Goal: Information Seeking & Learning: Understand process/instructions

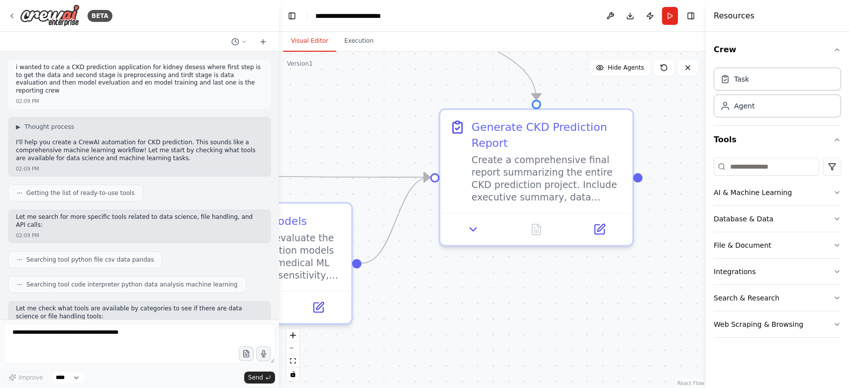
click at [213, 345] on textarea at bounding box center [139, 344] width 271 height 40
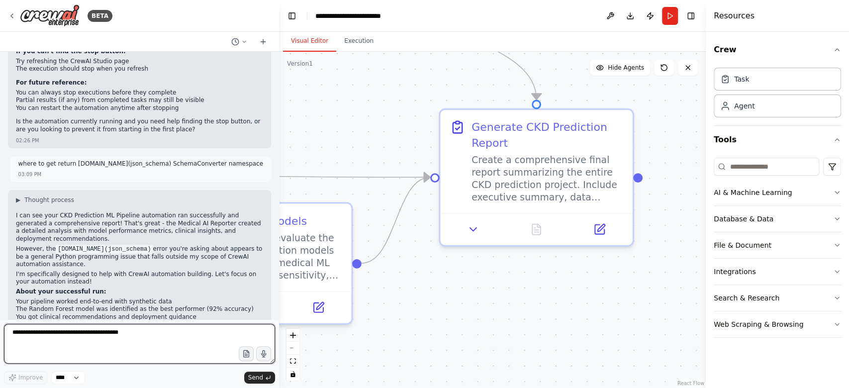
click at [129, 334] on textarea at bounding box center [139, 344] width 271 height 40
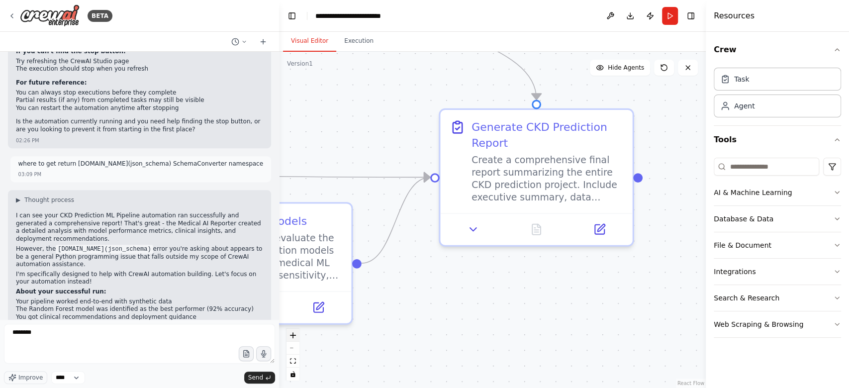
click at [294, 336] on icon "zoom in" at bounding box center [293, 335] width 6 height 6
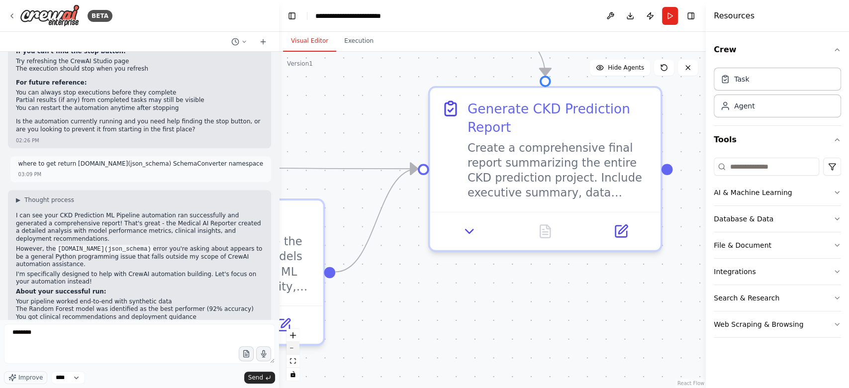
click at [294, 349] on button "zoom out" at bounding box center [292, 348] width 13 height 13
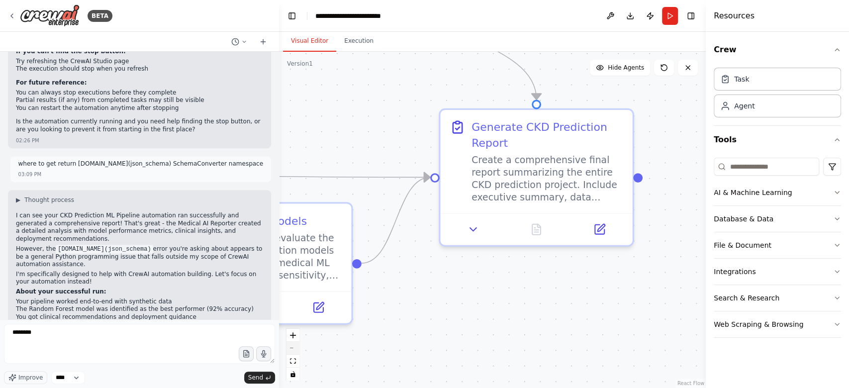
click at [294, 349] on button "zoom out" at bounding box center [292, 348] width 13 height 13
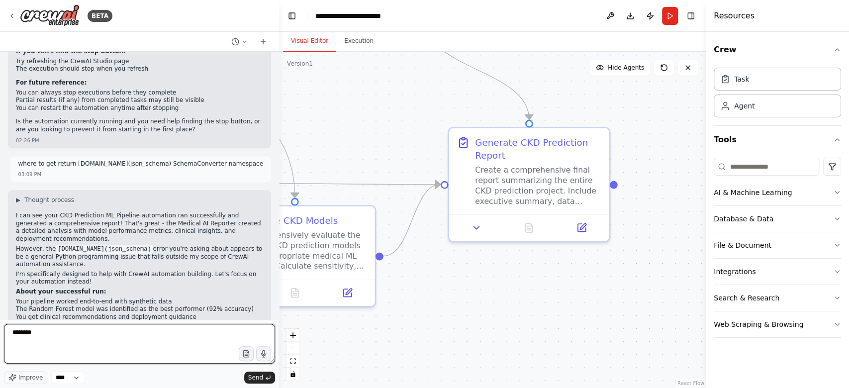
click at [166, 344] on textarea "*******" at bounding box center [139, 344] width 271 height 40
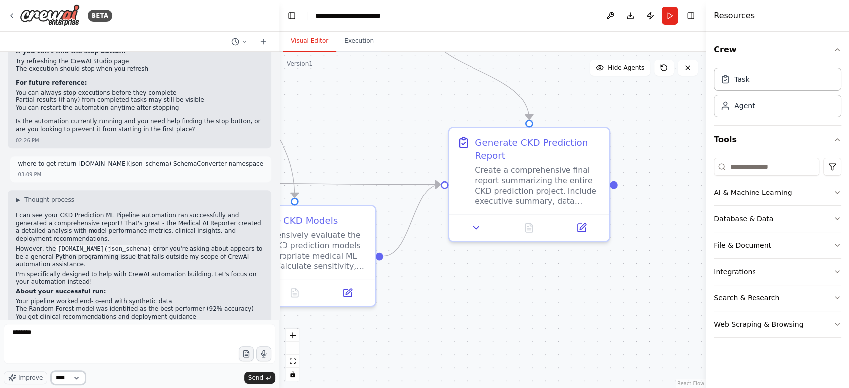
click at [75, 377] on select "****" at bounding box center [68, 377] width 34 height 13
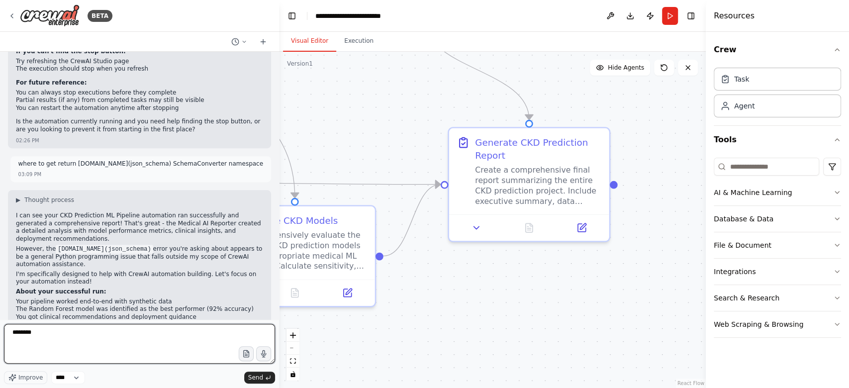
click at [150, 335] on textarea "*******" at bounding box center [139, 344] width 271 height 40
click at [74, 327] on textarea "*******" at bounding box center [139, 344] width 271 height 40
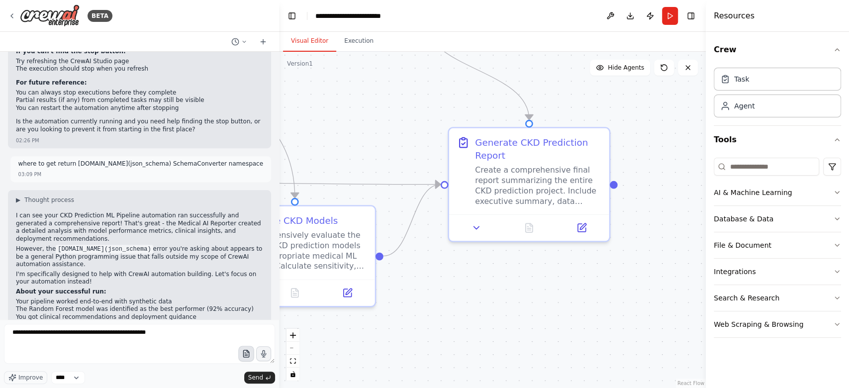
click at [248, 353] on icon "button" at bounding box center [246, 354] width 8 height 8
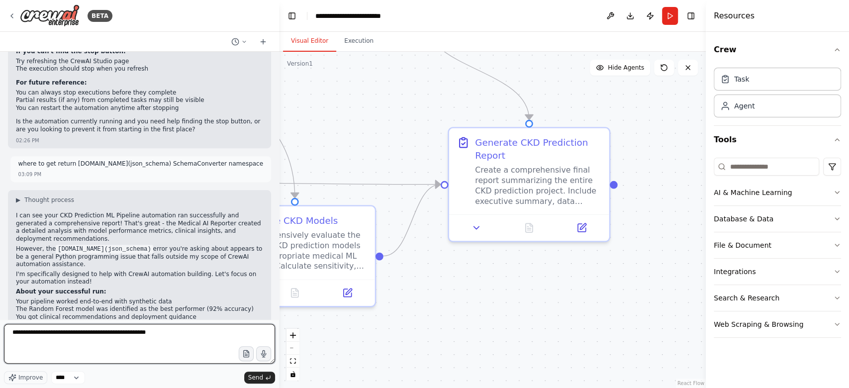
click at [111, 344] on textarea "**********" at bounding box center [139, 344] width 271 height 40
paste textarea "**********"
type textarea "**********"
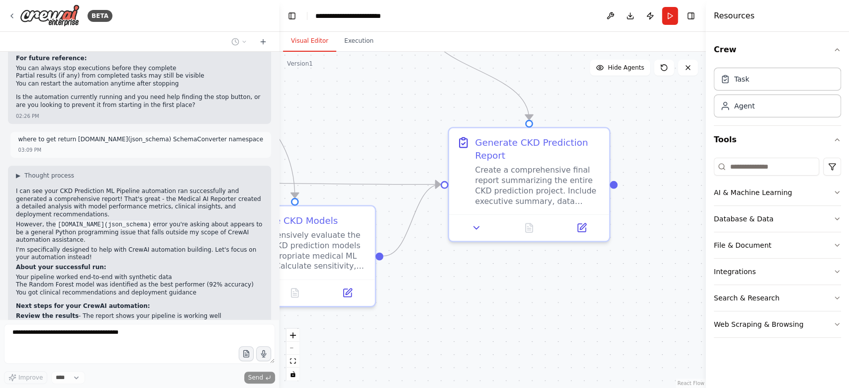
scroll to position [3420, 0]
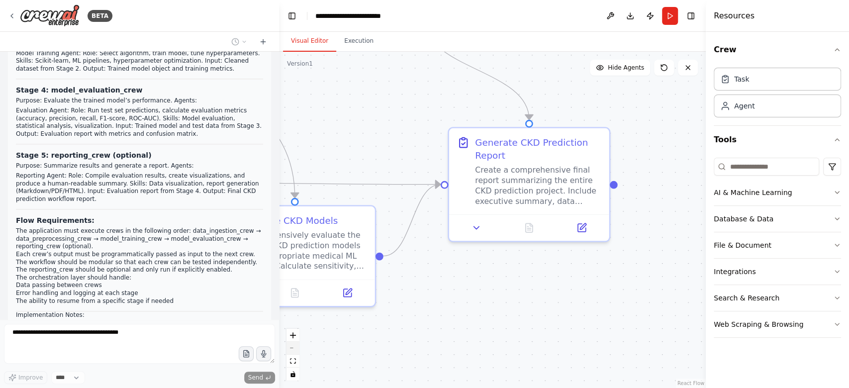
click at [293, 351] on button "zoom out" at bounding box center [292, 348] width 13 height 13
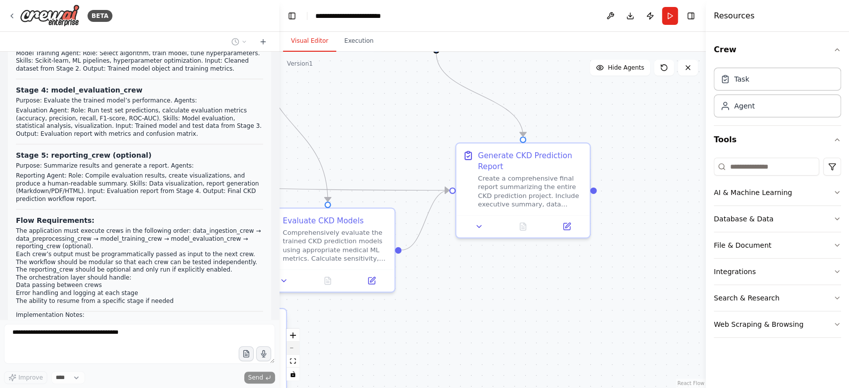
click at [293, 351] on button "zoom out" at bounding box center [292, 348] width 13 height 13
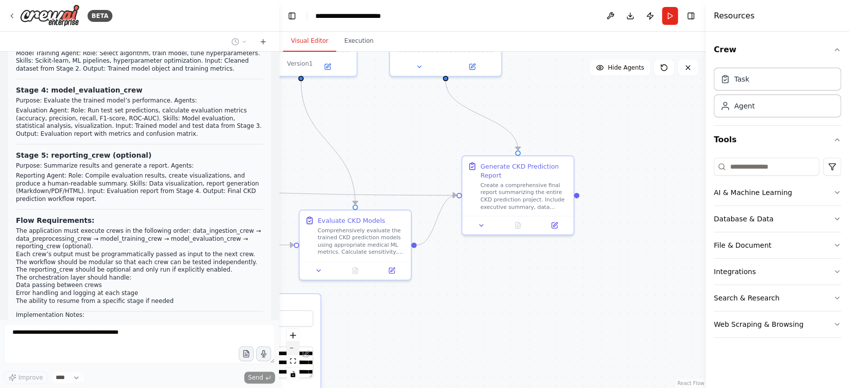
click at [293, 351] on button "zoom out" at bounding box center [292, 348] width 13 height 13
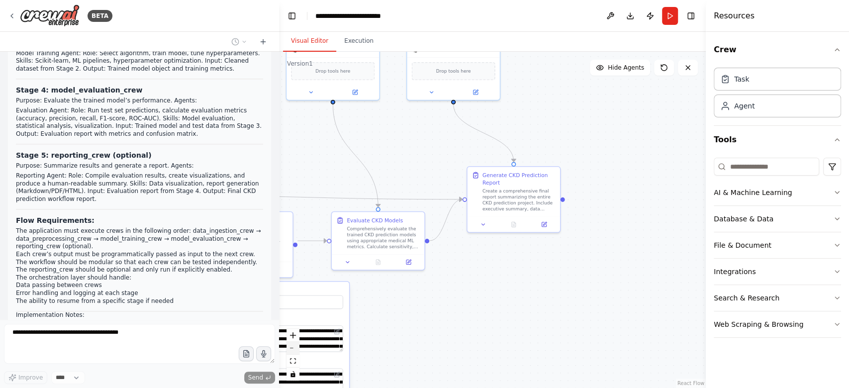
click at [293, 351] on button "zoom out" at bounding box center [292, 348] width 13 height 13
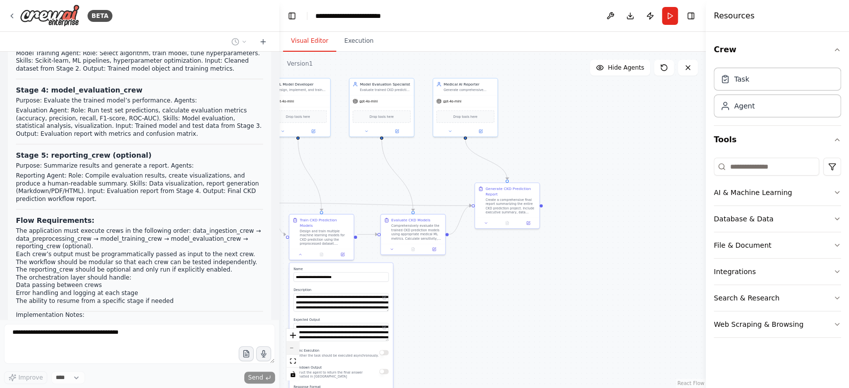
click at [293, 351] on button "zoom out" at bounding box center [292, 348] width 13 height 13
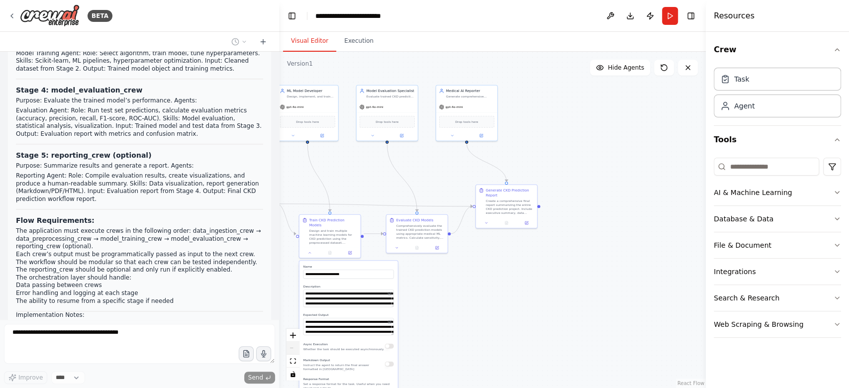
click at [293, 351] on div "React Flow controls" at bounding box center [292, 355] width 13 height 52
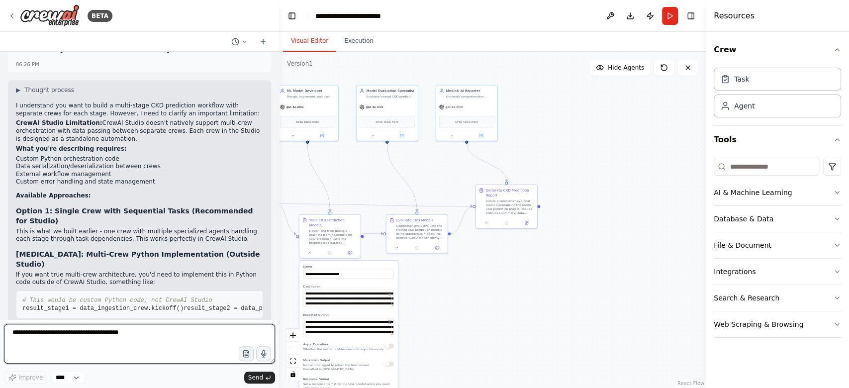
scroll to position [3743, 0]
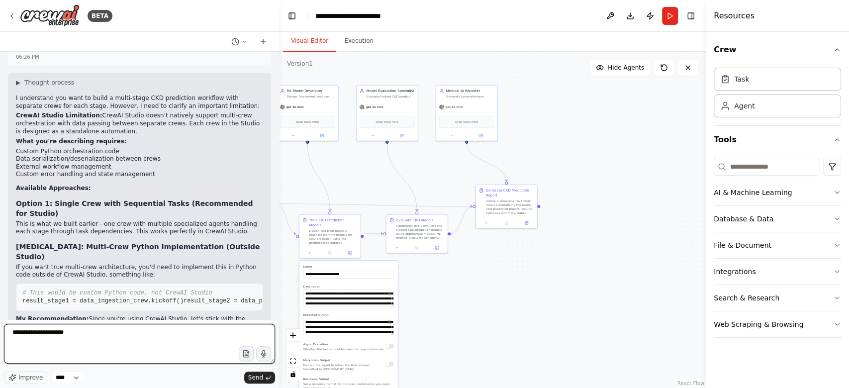
type textarea "**********"
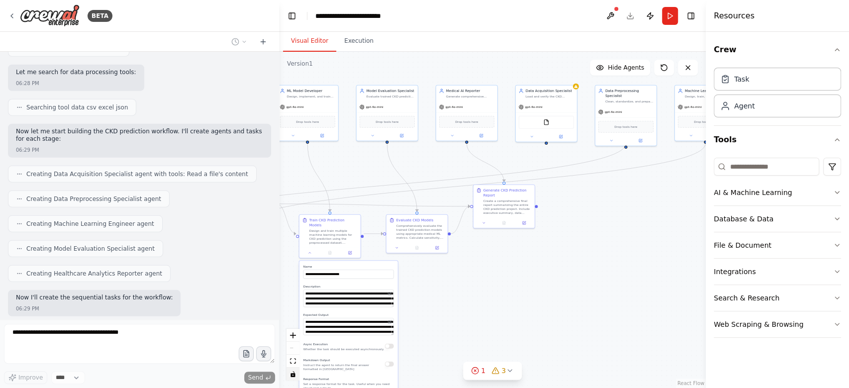
scroll to position [4454, 0]
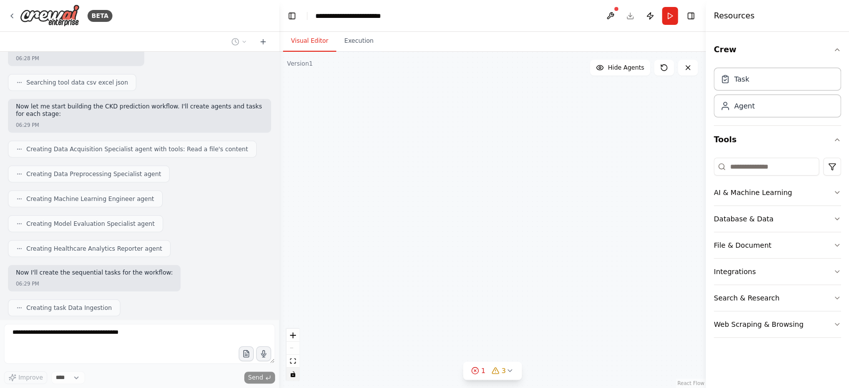
click at [293, 368] on button "toggle interactivity" at bounding box center [292, 374] width 13 height 13
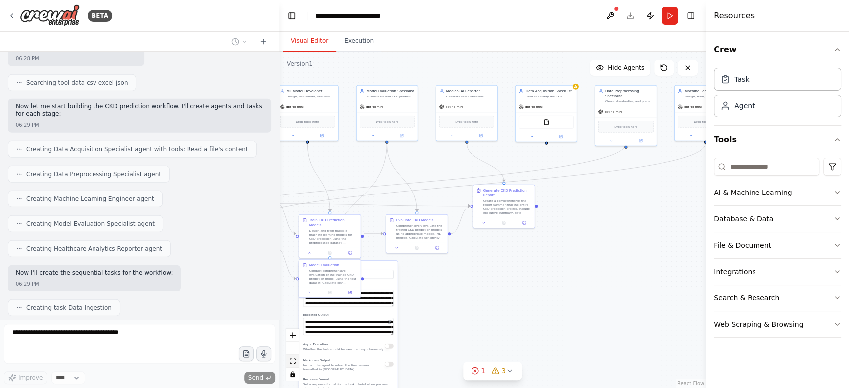
click at [294, 363] on icon "fit view" at bounding box center [293, 360] width 6 height 5
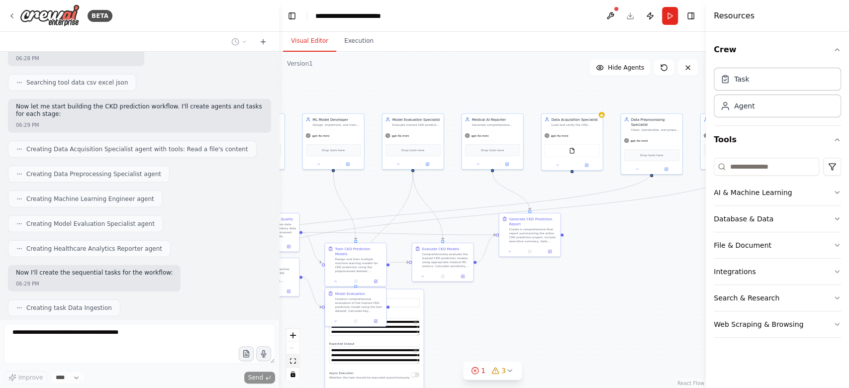
click at [294, 363] on icon "fit view" at bounding box center [293, 360] width 6 height 5
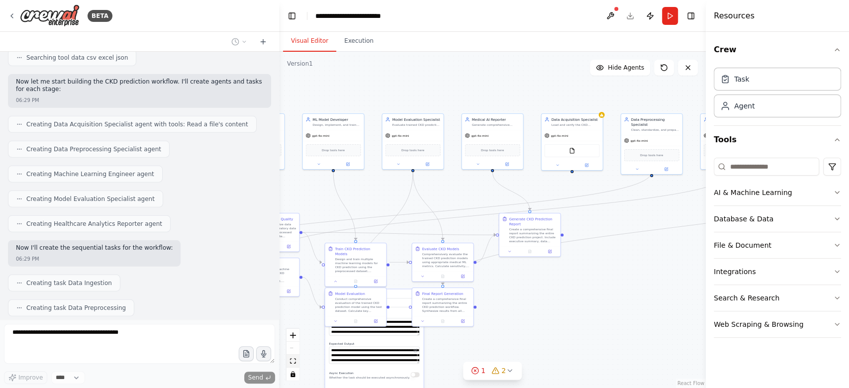
click at [294, 363] on icon "fit view" at bounding box center [293, 360] width 6 height 5
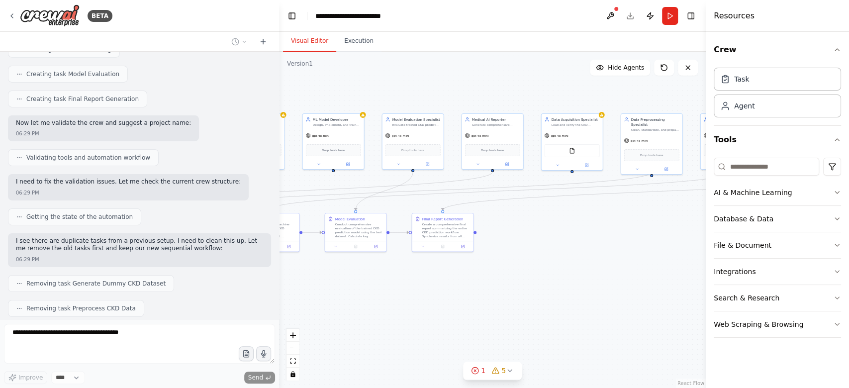
scroll to position [4787, 0]
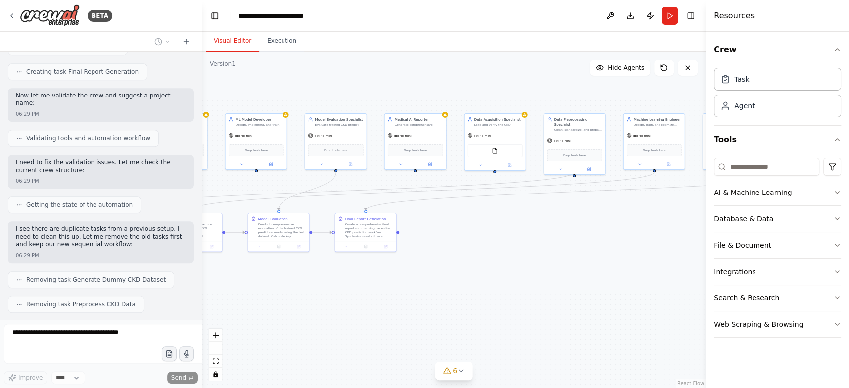
drag, startPoint x: 278, startPoint y: 235, endPoint x: 202, endPoint y: 223, distance: 76.5
click at [202, 223] on div "BETA i wanted to cate a CKD prediction application for kidney desess where firs…" at bounding box center [424, 194] width 849 height 388
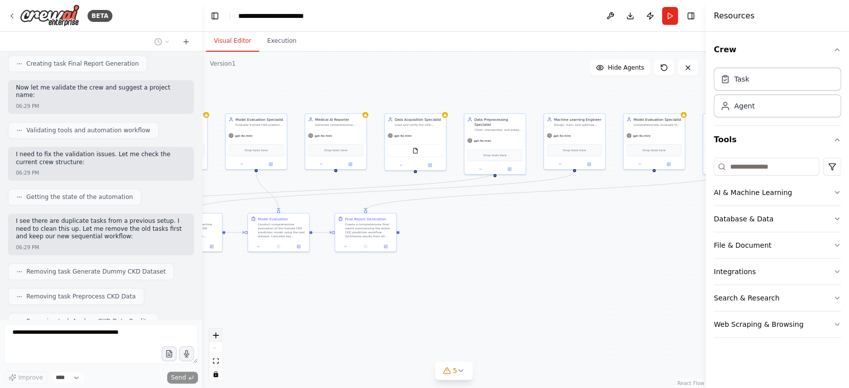
scroll to position [5599, 0]
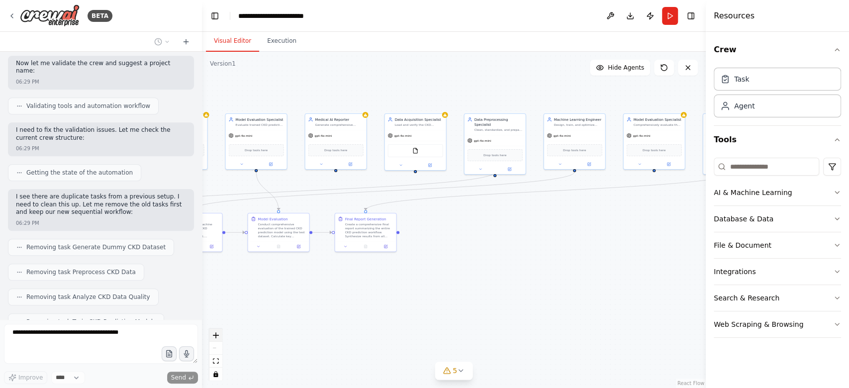
click at [216, 339] on button "zoom in" at bounding box center [215, 335] width 13 height 13
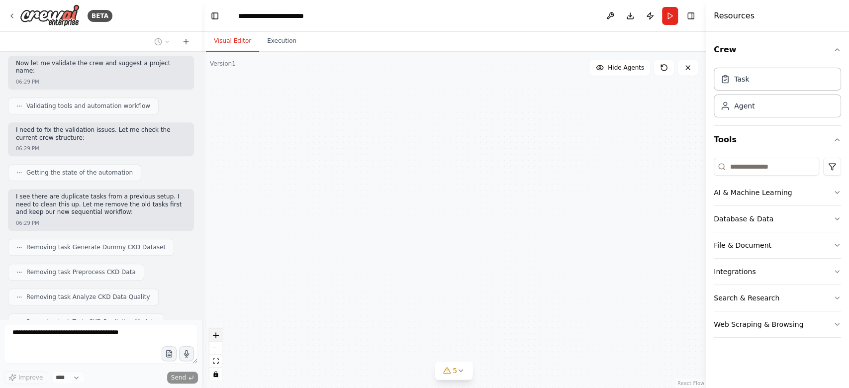
click at [216, 339] on button "zoom in" at bounding box center [215, 335] width 13 height 13
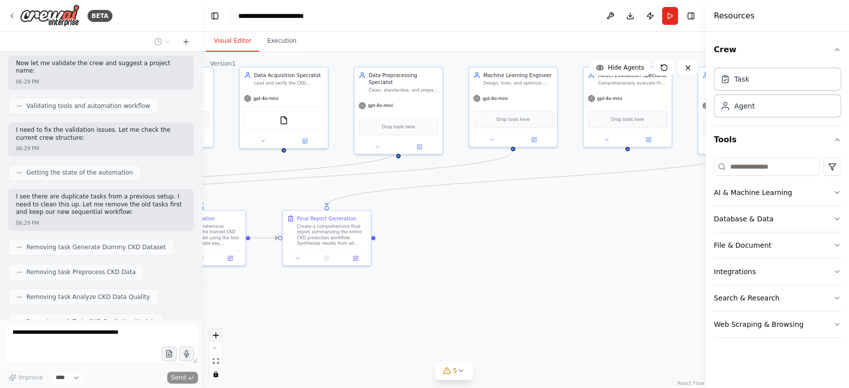
click at [216, 339] on button "zoom in" at bounding box center [215, 335] width 13 height 13
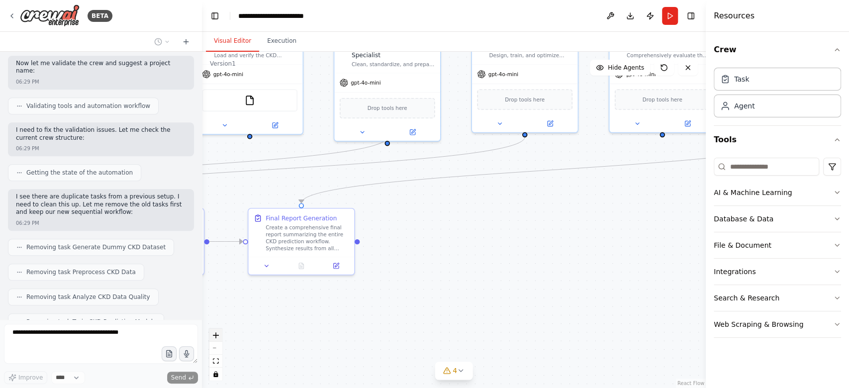
click at [216, 339] on button "zoom in" at bounding box center [215, 335] width 13 height 13
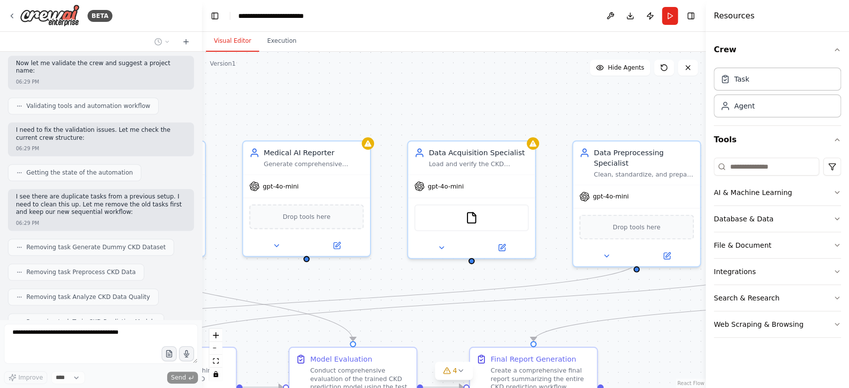
drag, startPoint x: 410, startPoint y: 227, endPoint x: 668, endPoint y: 369, distance: 294.3
click at [668, 369] on div ".deletable-edge-delete-btn { width: 20px; height: 20px; border: 0px solid #ffff…" at bounding box center [454, 220] width 504 height 336
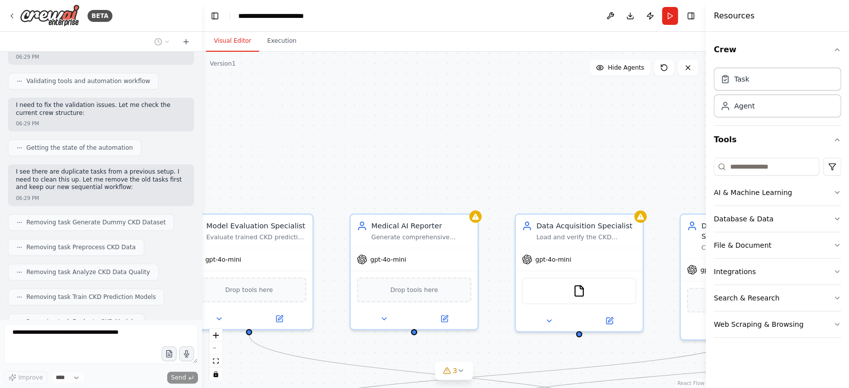
scroll to position [5649, 0]
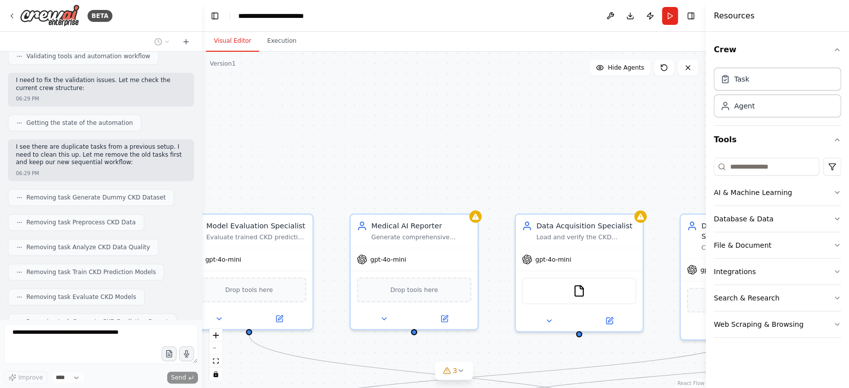
drag, startPoint x: 320, startPoint y: 108, endPoint x: 593, endPoint y: 181, distance: 282.1
click at [593, 181] on div ".deletable-edge-delete-btn { width: 20px; height: 20px; border: 0px solid #ffff…" at bounding box center [454, 220] width 504 height 336
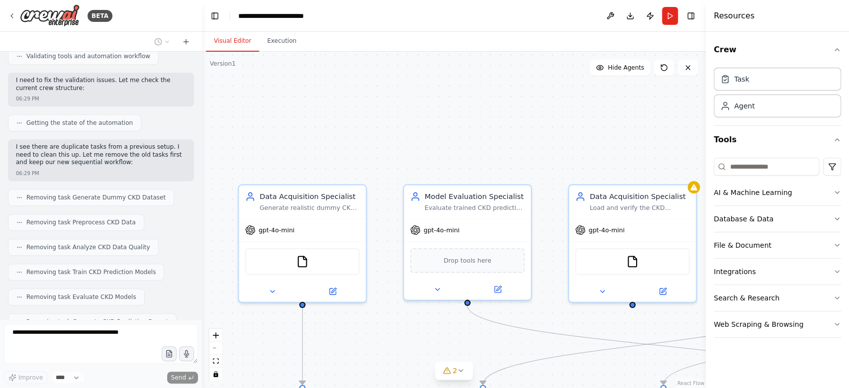
drag, startPoint x: 320, startPoint y: 127, endPoint x: 539, endPoint y: 98, distance: 220.3
click at [539, 98] on div ".deletable-edge-delete-btn { width: 20px; height: 20px; border: 0px solid #ffff…" at bounding box center [454, 220] width 504 height 336
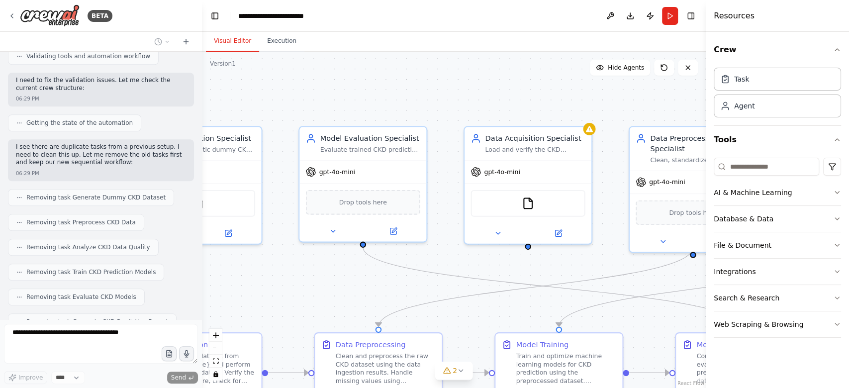
drag, startPoint x: 428, startPoint y: 119, endPoint x: 332, endPoint y: 69, distance: 108.1
click at [332, 69] on div ".deletable-edge-delete-btn { width: 20px; height: 20px; border: 0px solid #ffff…" at bounding box center [454, 220] width 504 height 336
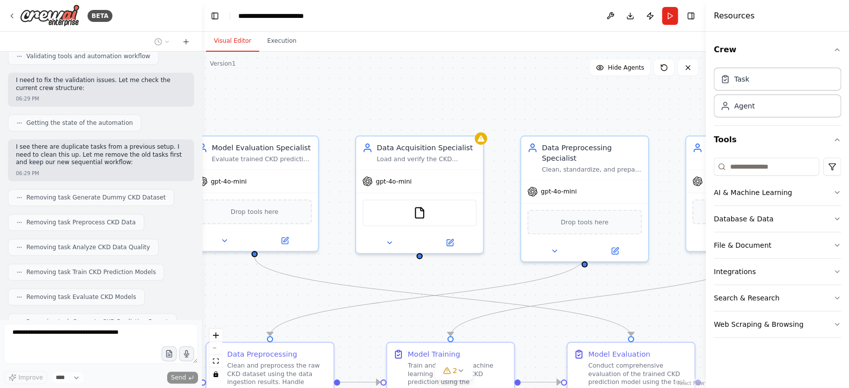
drag, startPoint x: 454, startPoint y: 74, endPoint x: 345, endPoint y: 83, distance: 108.8
click at [345, 83] on div ".deletable-edge-delete-btn { width: 20px; height: 20px; border: 0px solid #ffff…" at bounding box center [454, 220] width 504 height 336
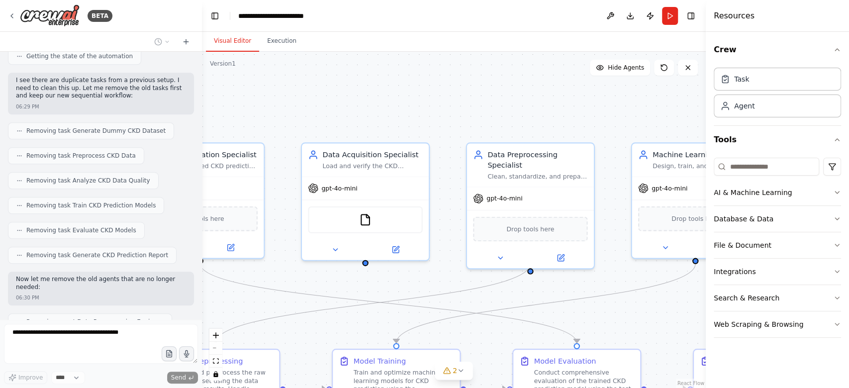
drag, startPoint x: 453, startPoint y: 90, endPoint x: 314, endPoint y: 99, distance: 138.6
click at [314, 99] on div ".deletable-edge-delete-btn { width: 20px; height: 20px; border: 0px solid #ffff…" at bounding box center [454, 220] width 504 height 336
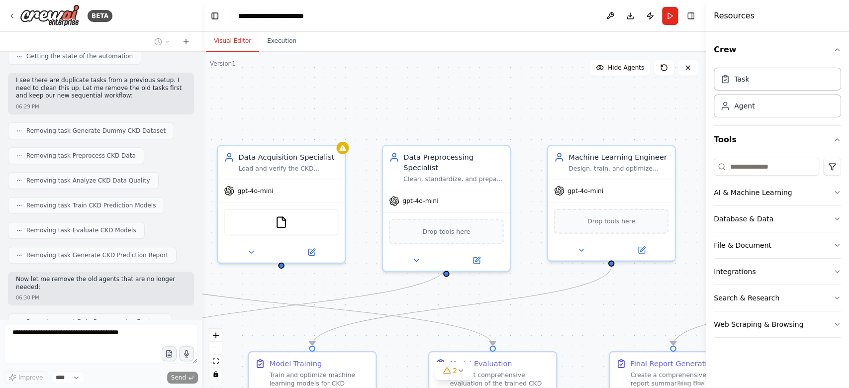
scroll to position [5723, 0]
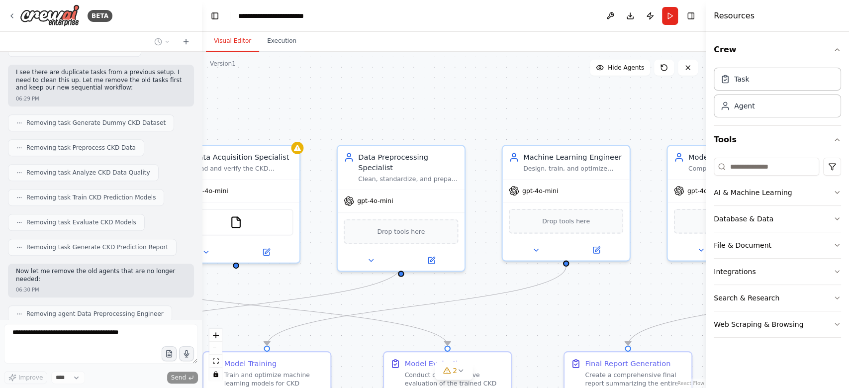
drag, startPoint x: 458, startPoint y: 99, endPoint x: 413, endPoint y: 99, distance: 45.3
click at [413, 99] on div ".deletable-edge-delete-btn { width: 20px; height: 20px; border: 0px solid #ffff…" at bounding box center [454, 220] width 504 height 336
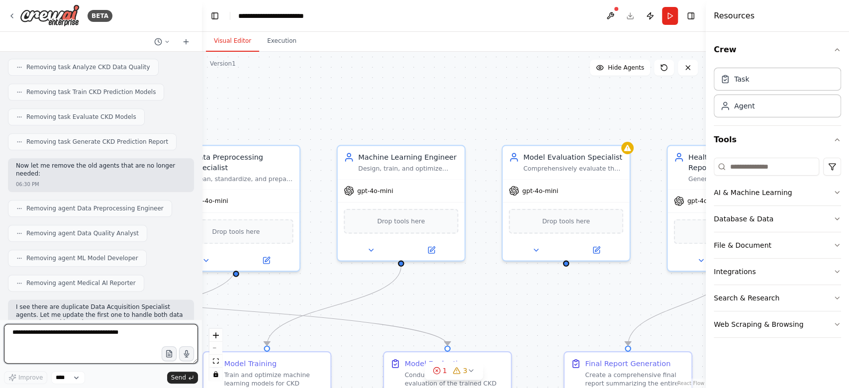
scroll to position [5844, 0]
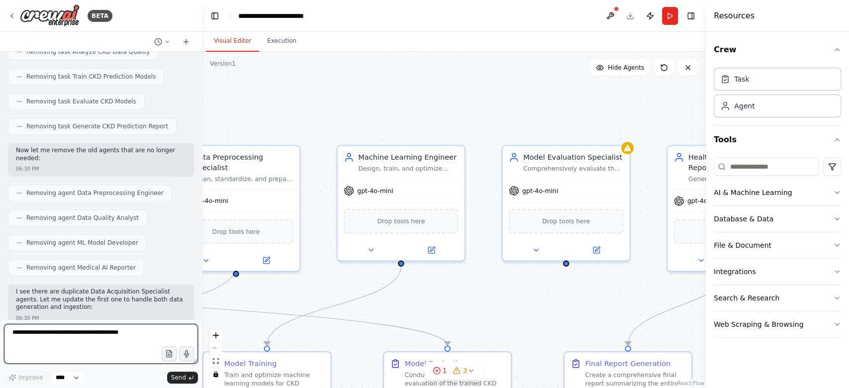
click at [113, 344] on textarea at bounding box center [101, 344] width 194 height 40
type textarea "********"
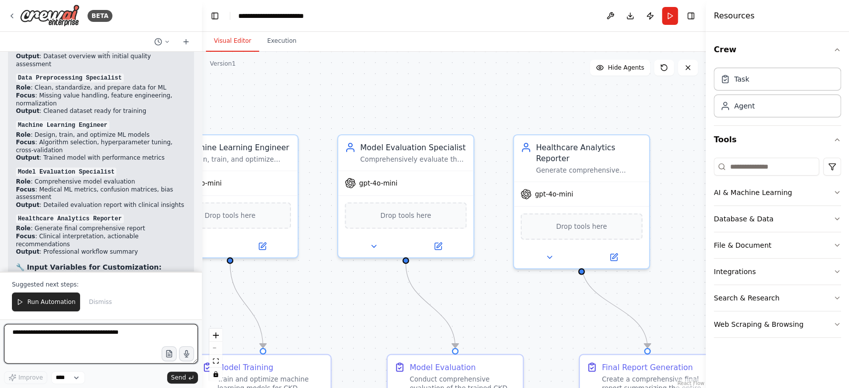
scroll to position [6934, 0]
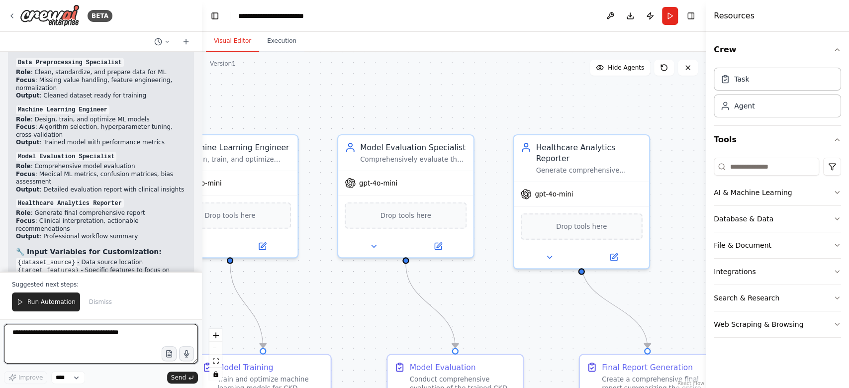
click at [79, 344] on textarea at bounding box center [101, 344] width 194 height 40
type textarea "**********"
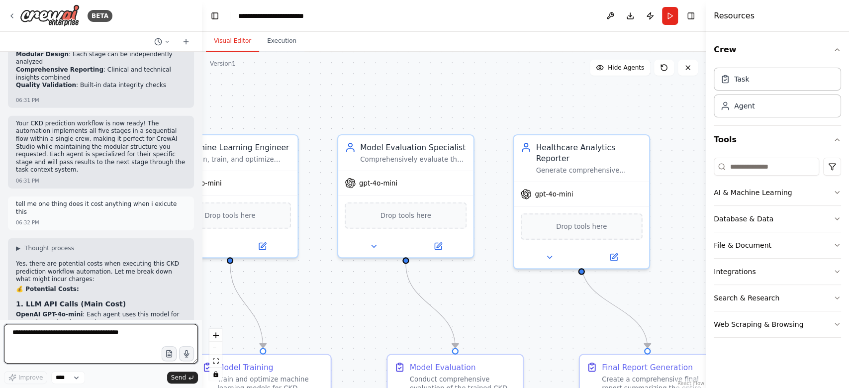
scroll to position [7240, 0]
click at [631, 14] on button "Download" at bounding box center [630, 16] width 16 height 18
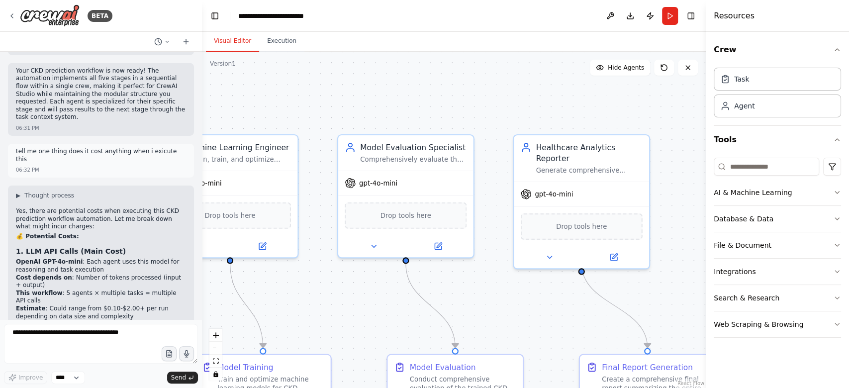
scroll to position [7359, 0]
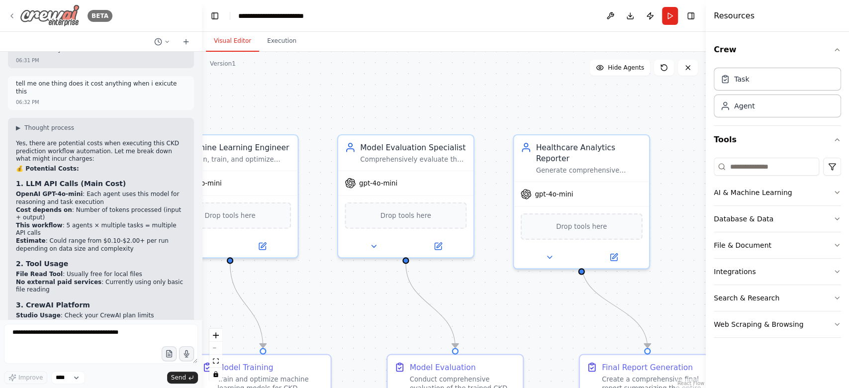
click at [10, 13] on icon at bounding box center [12, 16] width 8 height 8
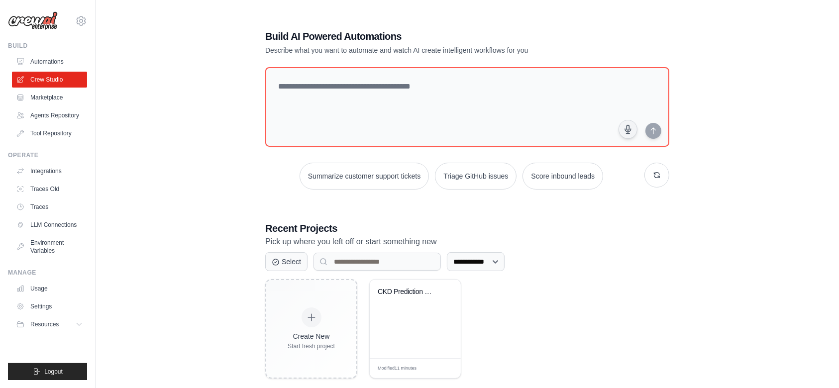
scroll to position [20, 0]
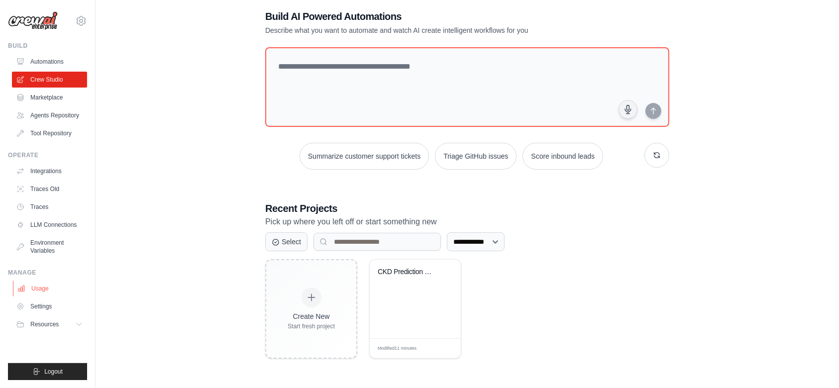
click at [53, 290] on link "Usage" at bounding box center [50, 289] width 75 height 16
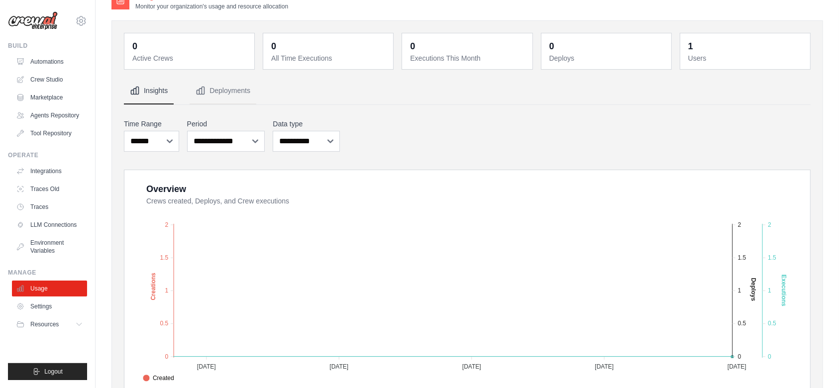
scroll to position [12, 0]
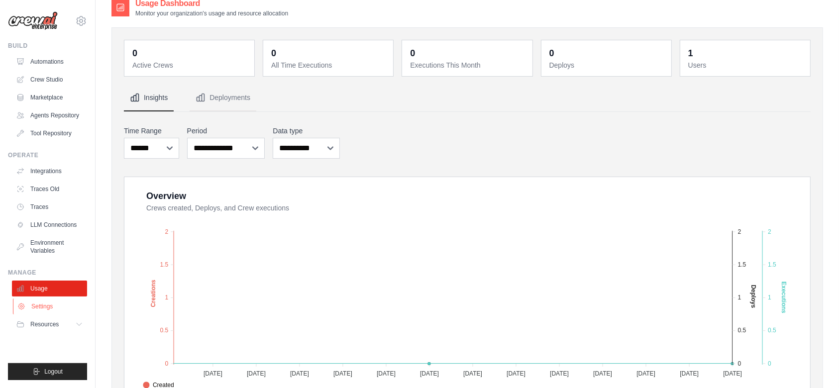
click at [56, 308] on link "Settings" at bounding box center [50, 306] width 75 height 16
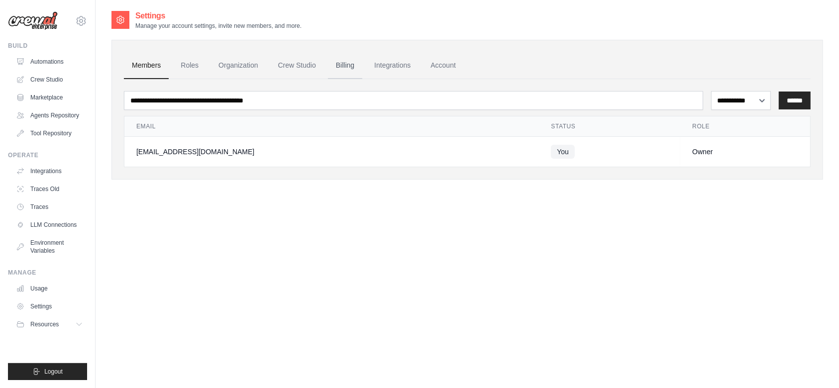
click at [351, 68] on link "Billing" at bounding box center [345, 65] width 34 height 27
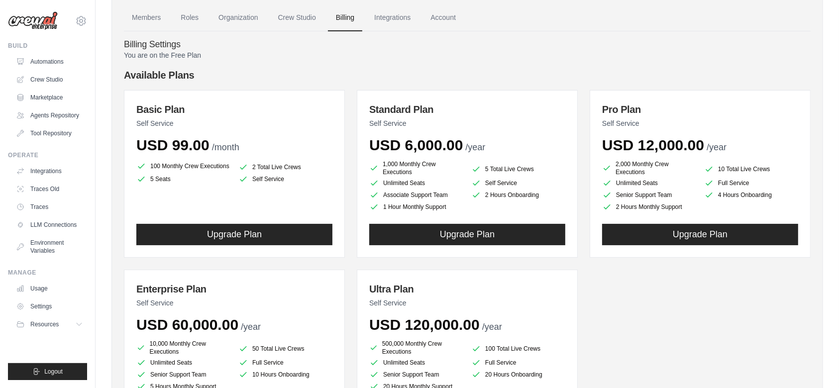
scroll to position [155, 0]
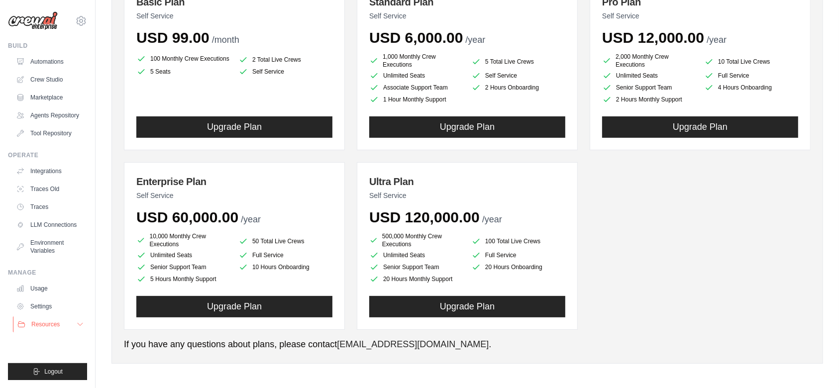
click at [62, 322] on button "Resources" at bounding box center [50, 324] width 75 height 16
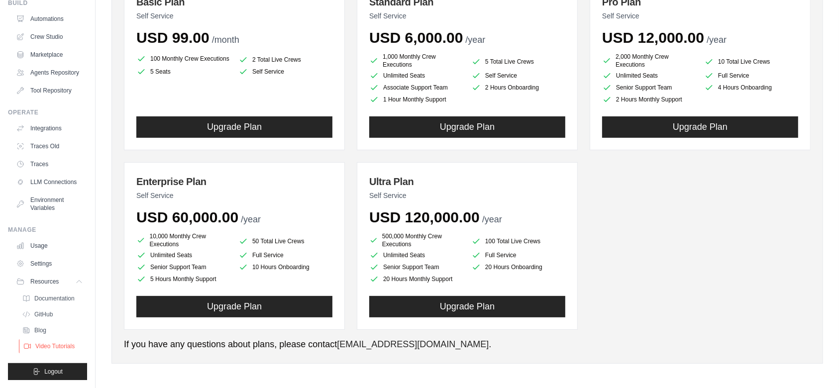
click at [43, 343] on span "Video Tutorials" at bounding box center [54, 346] width 39 height 8
click at [62, 174] on link "LLM Connections" at bounding box center [50, 182] width 75 height 16
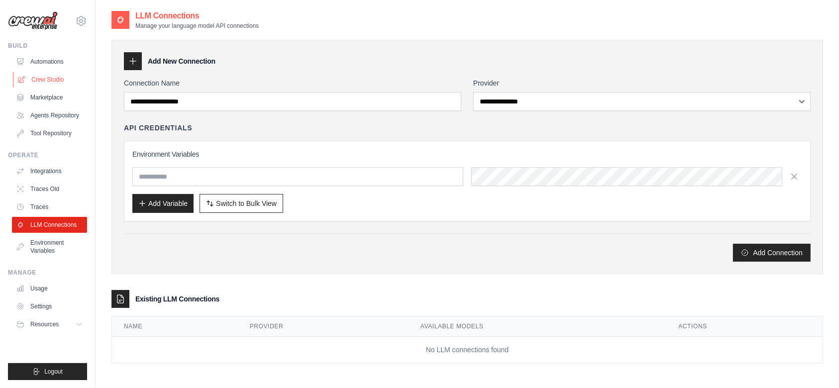
click at [58, 74] on link "Crew Studio" at bounding box center [50, 80] width 75 height 16
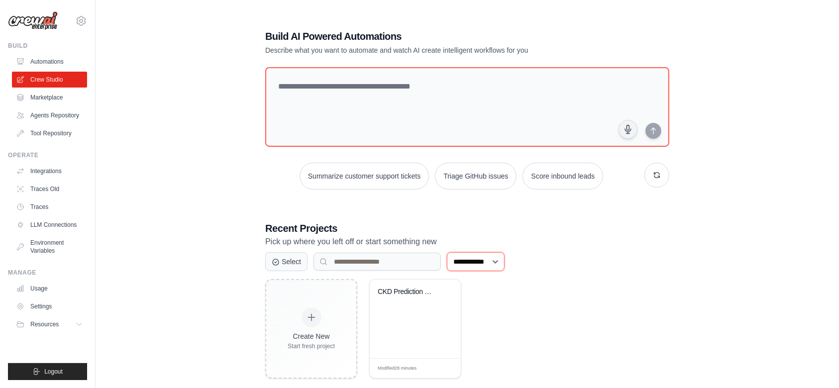
click at [485, 268] on select "**********" at bounding box center [476, 261] width 58 height 19
click at [661, 324] on div "Create New Start fresh project CKD Prediction ML Workflow Modified 28 minutes E…" at bounding box center [467, 328] width 404 height 99
click at [422, 325] on div "CKD Prediction ML Workflow" at bounding box center [415, 319] width 91 height 79
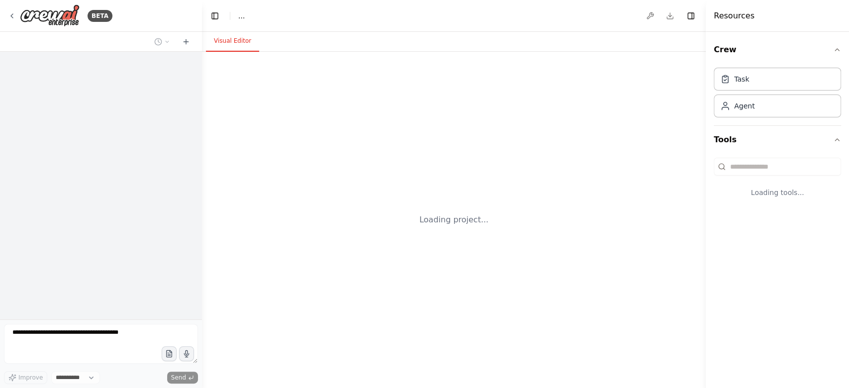
select select "****"
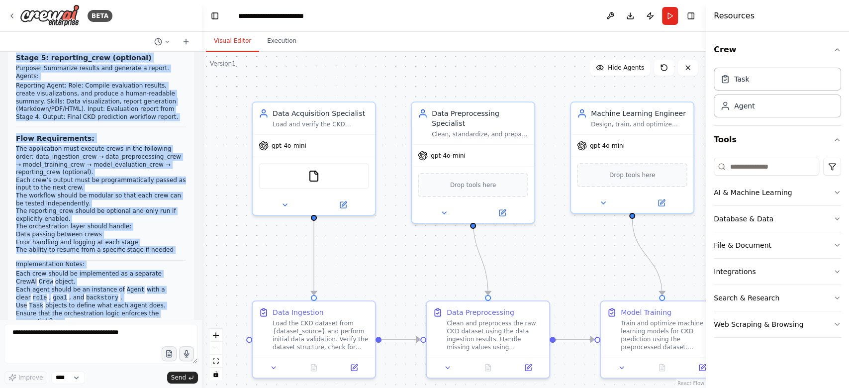
scroll to position [4132, 0]
drag, startPoint x: 15, startPoint y: 133, endPoint x: 73, endPoint y: 159, distance: 63.5
click at [73, 159] on div "You are building a multi-stage CKD (Chronic Kidney Disease) prediction workflow…" at bounding box center [101, 22] width 186 height 672
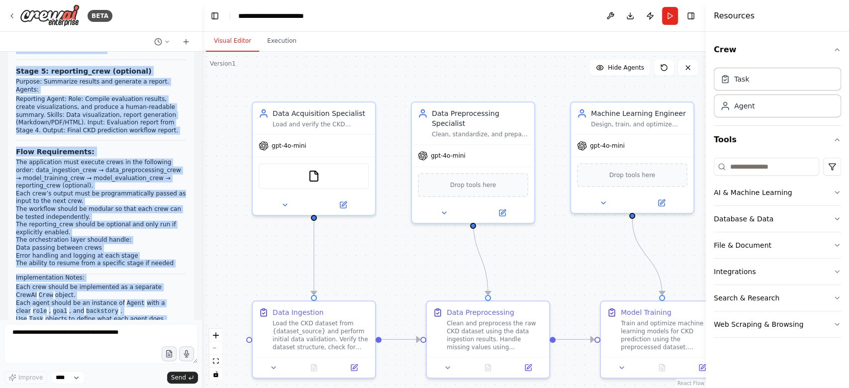
scroll to position [4118, 0]
copy div "You are building a multi-stage CKD (Chronic Kidney Disease) prediction workflow…"
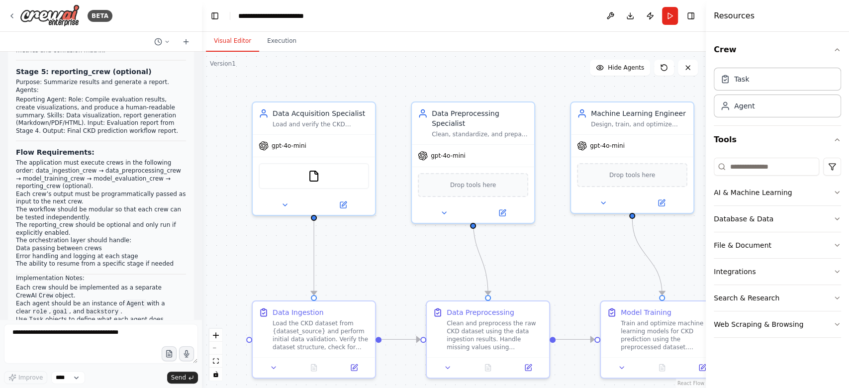
drag, startPoint x: 63, startPoint y: 229, endPoint x: 135, endPoint y: 242, distance: 73.3
copy p "want to build a multi-stage CKD prediction workflow with separate crews for eac…"
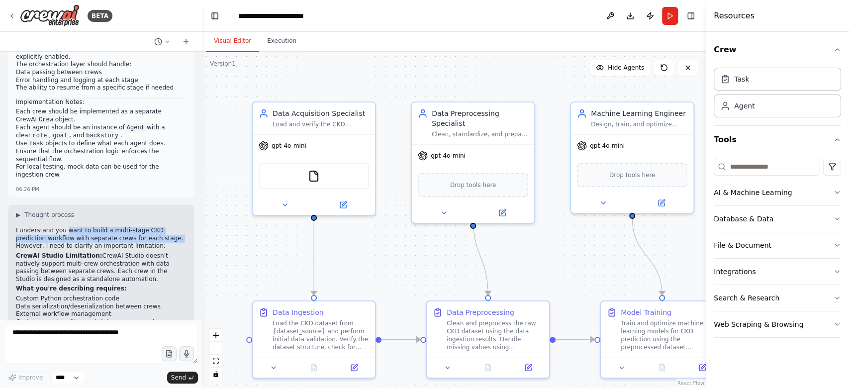
scroll to position [4295, 0]
drag, startPoint x: 86, startPoint y: 232, endPoint x: 48, endPoint y: 226, distance: 38.3
copy h3 "Multi-Crew Python Implementation (Outside Studio)"
